Goal: Information Seeking & Learning: Learn about a topic

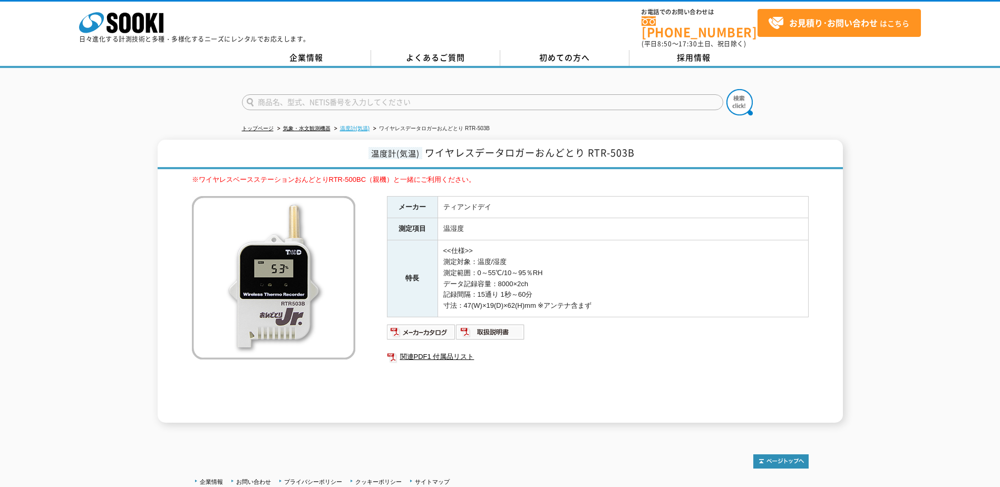
click at [367, 125] on link "温度計(気温)" at bounding box center [355, 128] width 30 height 6
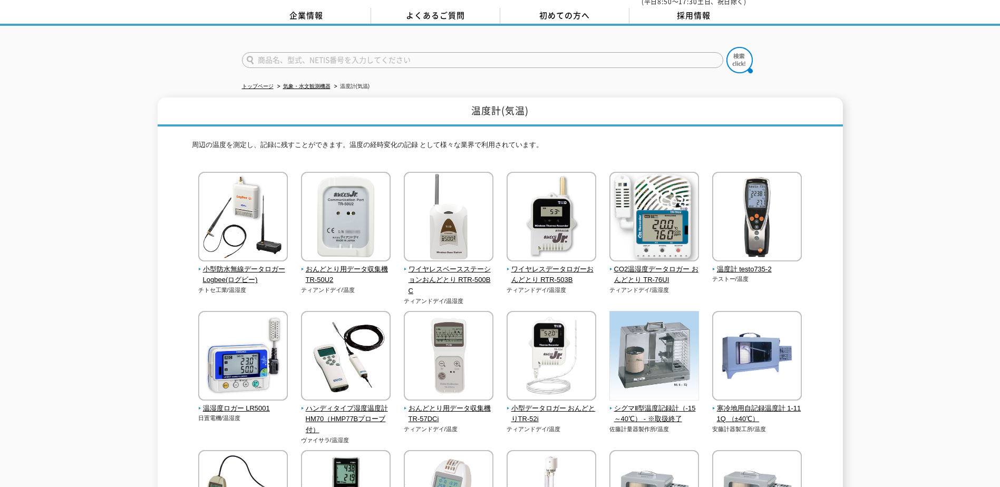
scroll to position [105, 0]
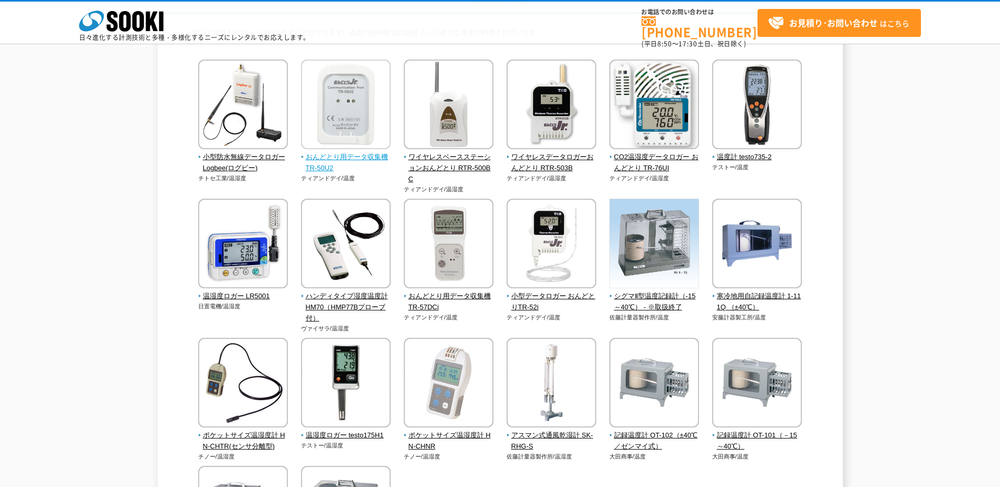
click at [327, 128] on img at bounding box center [346, 106] width 90 height 92
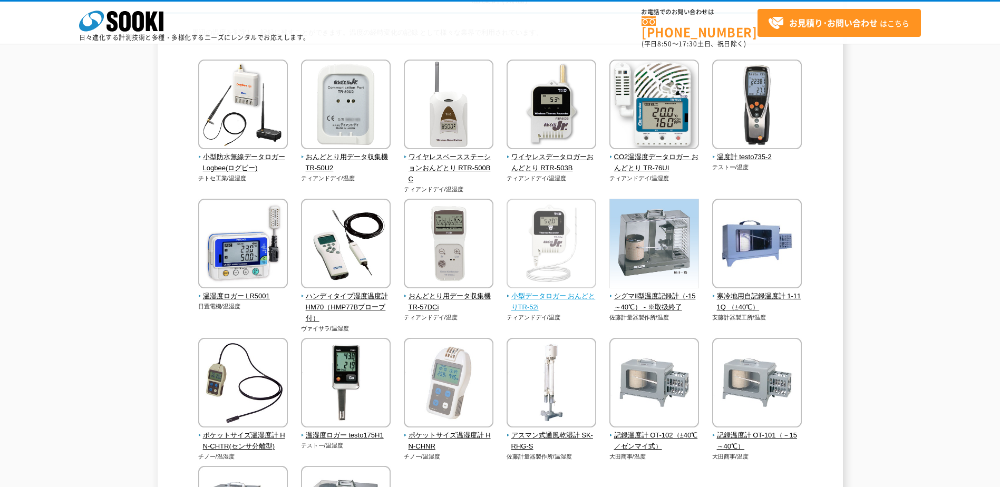
click at [532, 249] on img at bounding box center [551, 245] width 90 height 92
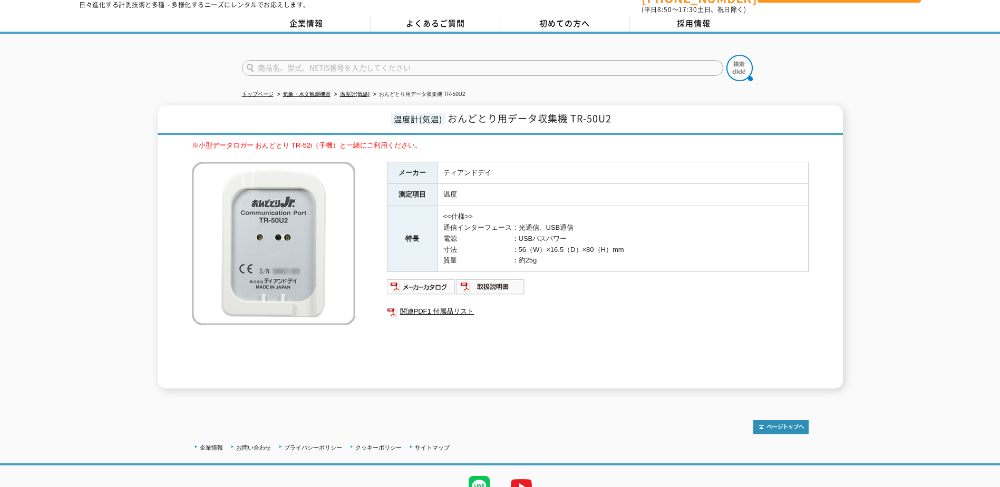
scroll to position [53, 0]
